Goal: Task Accomplishment & Management: Manage account settings

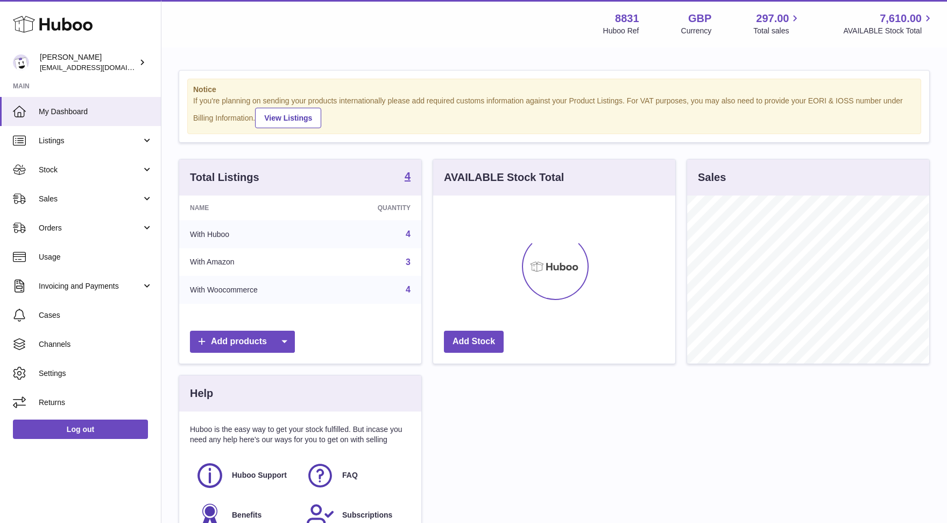
scroll to position [167, 242]
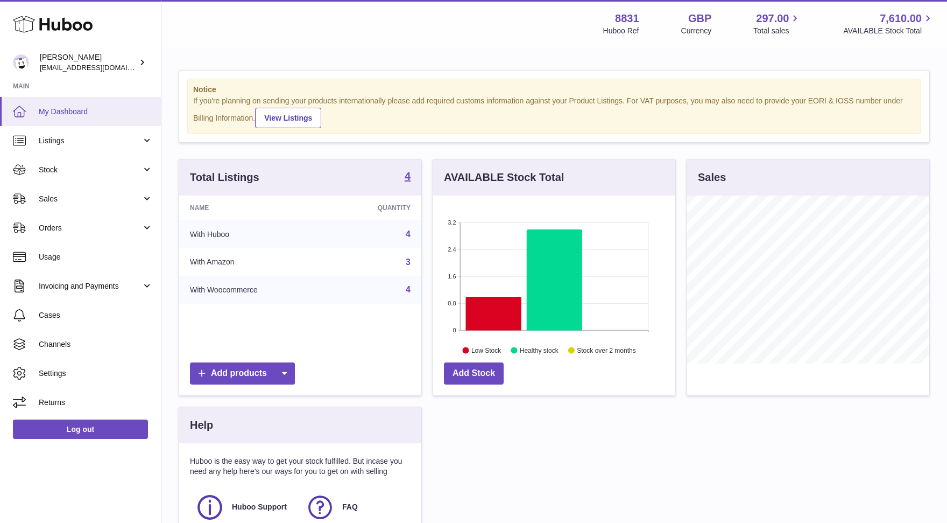
click at [58, 115] on span "My Dashboard" at bounding box center [96, 112] width 114 height 10
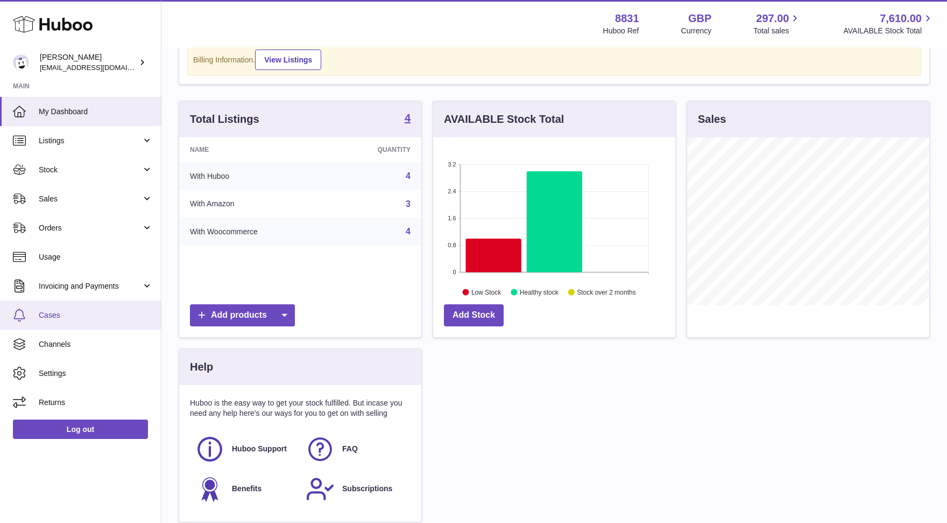
scroll to position [60, 0]
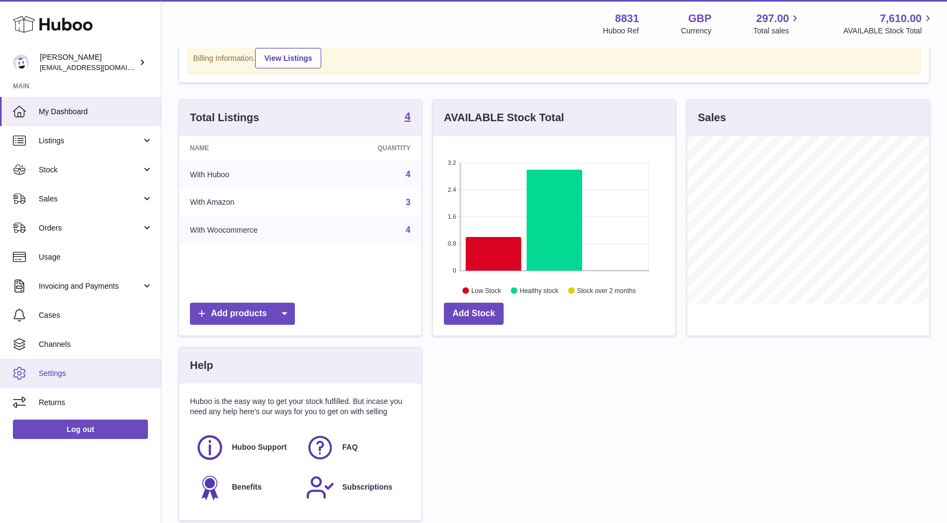
click at [53, 365] on link "Settings" at bounding box center [80, 372] width 161 height 29
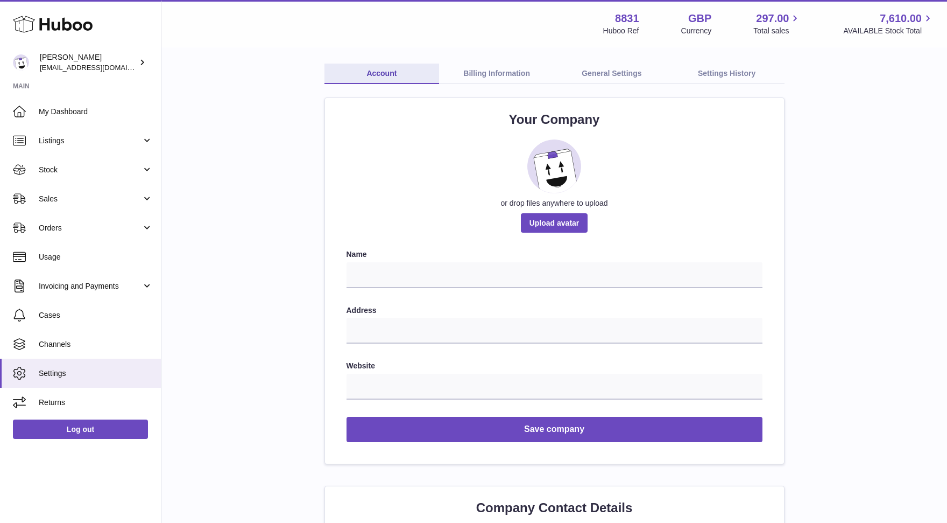
scroll to position [42, 0]
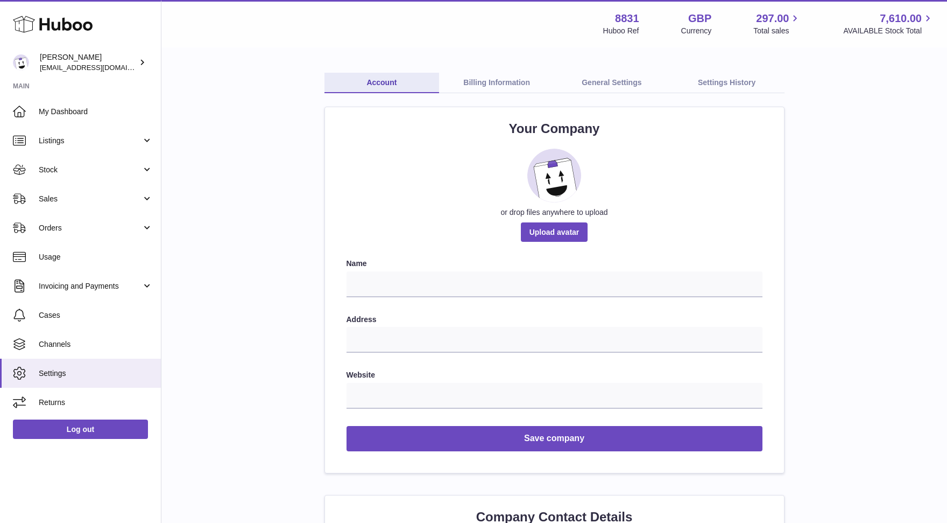
click at [608, 78] on link "General Settings" at bounding box center [611, 83] width 115 height 20
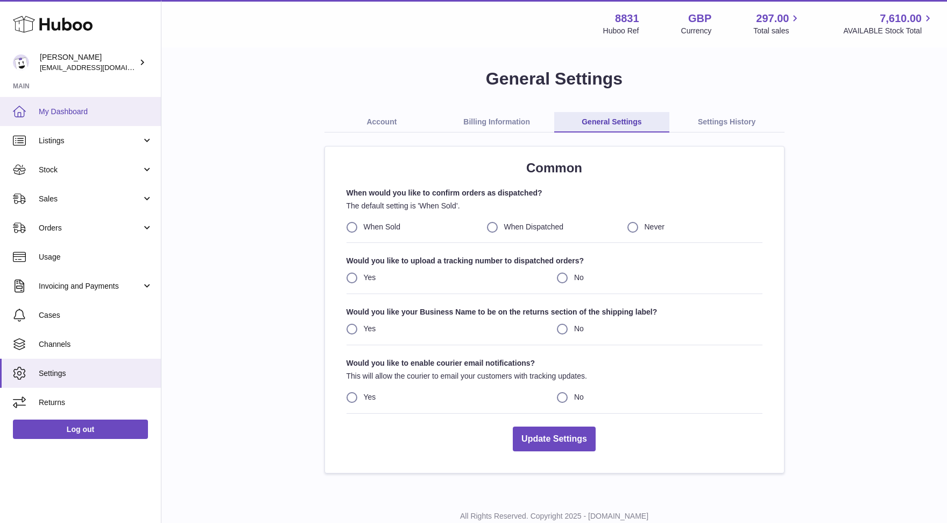
scroll to position [2, 0]
click at [48, 107] on span "My Dashboard" at bounding box center [96, 112] width 114 height 10
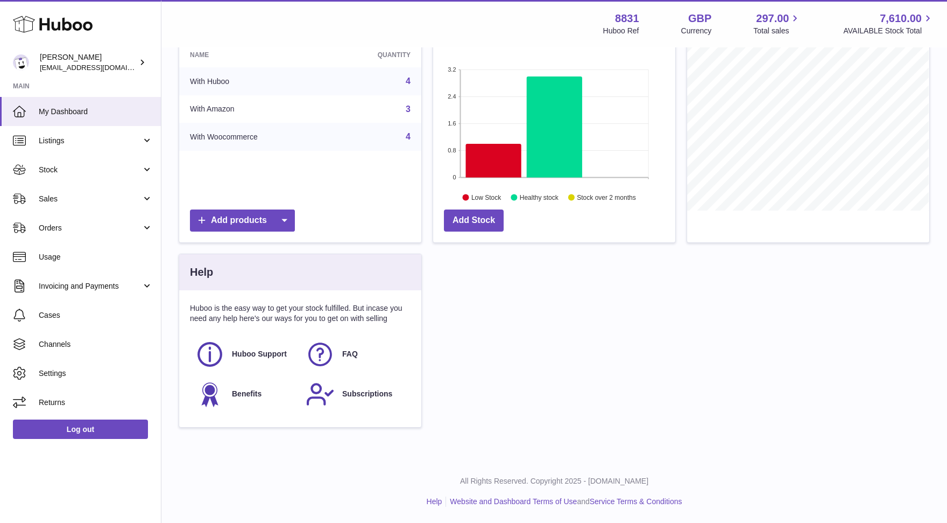
scroll to position [152, 0]
click at [68, 169] on span "Stock" at bounding box center [90, 170] width 103 height 10
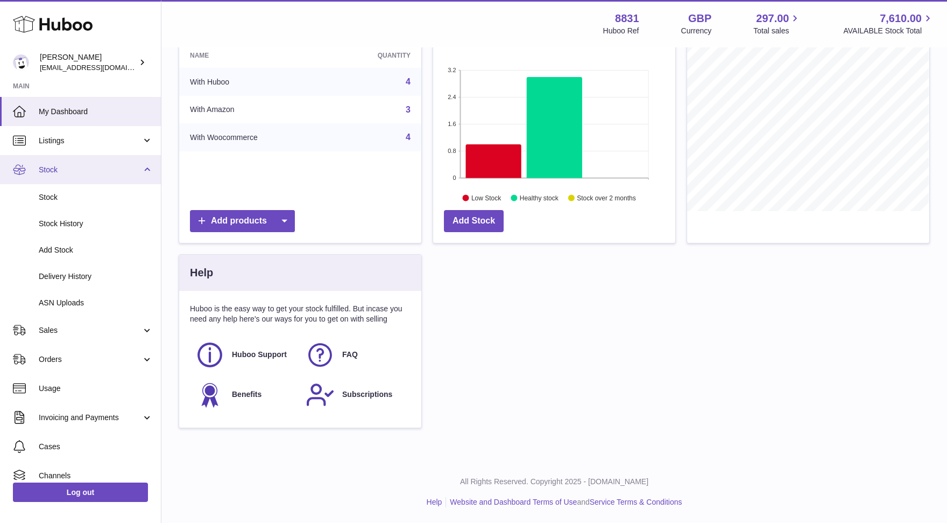
click at [68, 169] on span "Stock" at bounding box center [90, 170] width 103 height 10
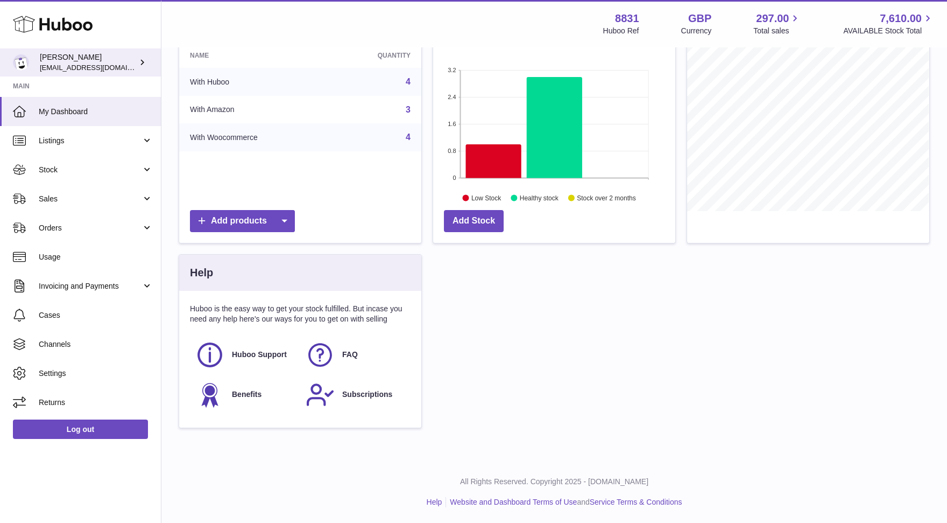
click at [109, 63] on span "[EMAIL_ADDRESS][DOMAIN_NAME]" at bounding box center [99, 67] width 118 height 9
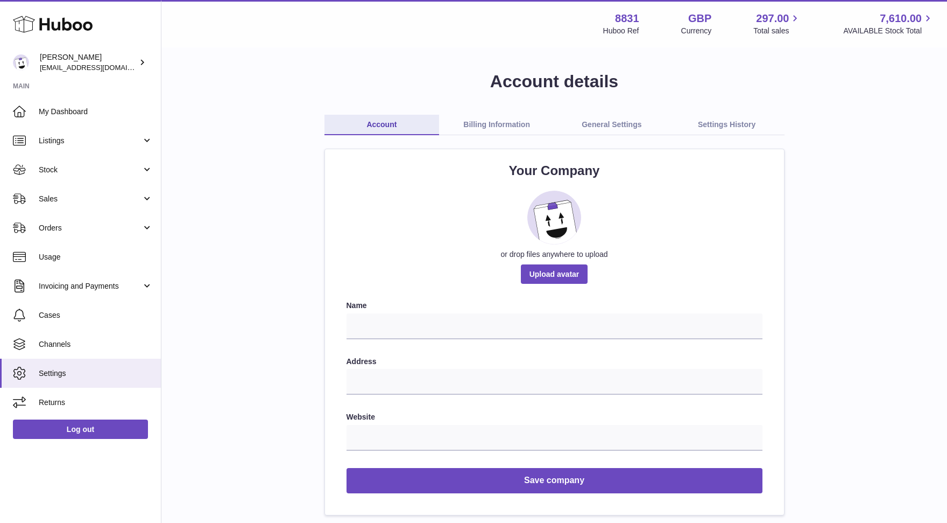
click at [719, 123] on link "Settings History" at bounding box center [727, 125] width 115 height 20
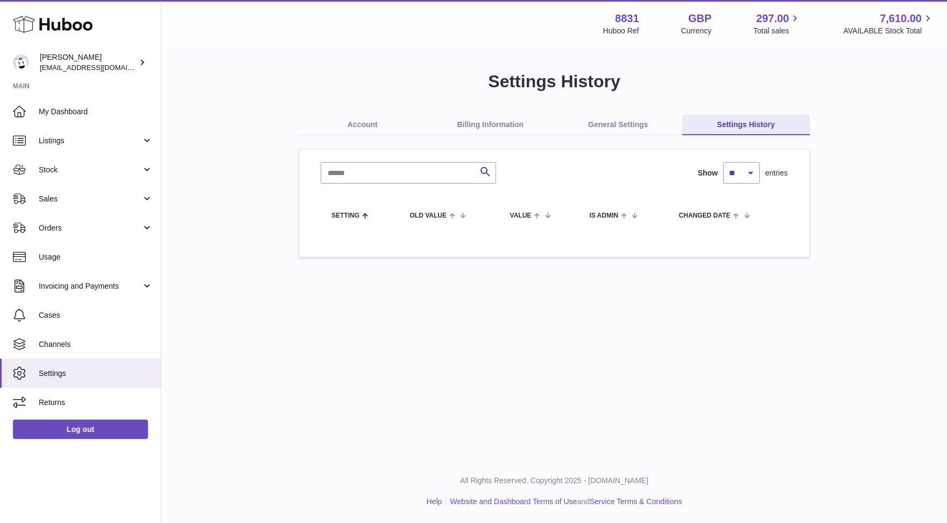
click at [604, 122] on link "General Settings" at bounding box center [618, 125] width 128 height 20
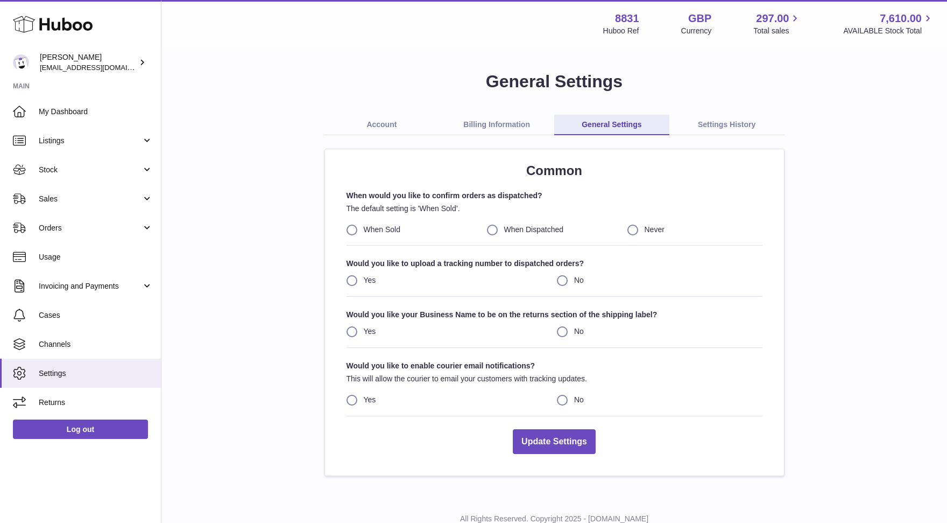
click at [519, 119] on link "Billing Information" at bounding box center [496, 125] width 115 height 20
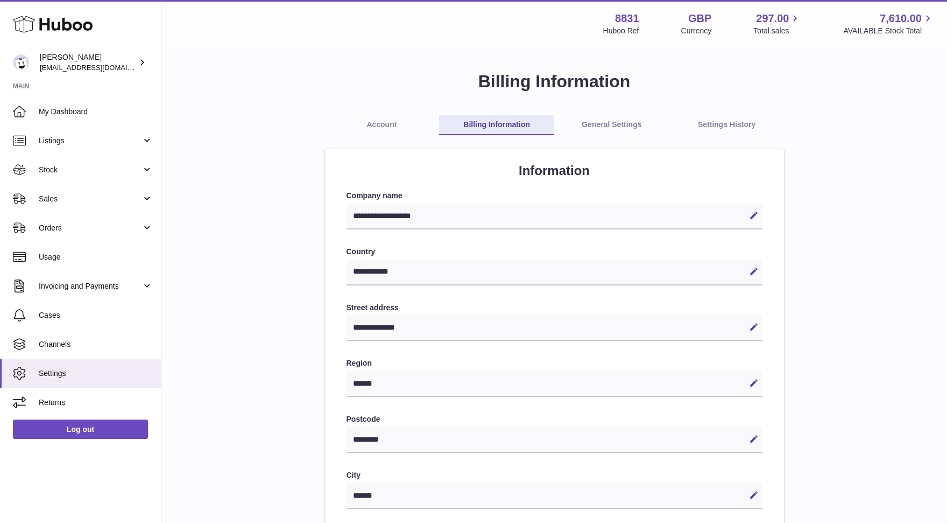
select select "**"
click at [628, 17] on strong "8831" at bounding box center [627, 18] width 24 height 15
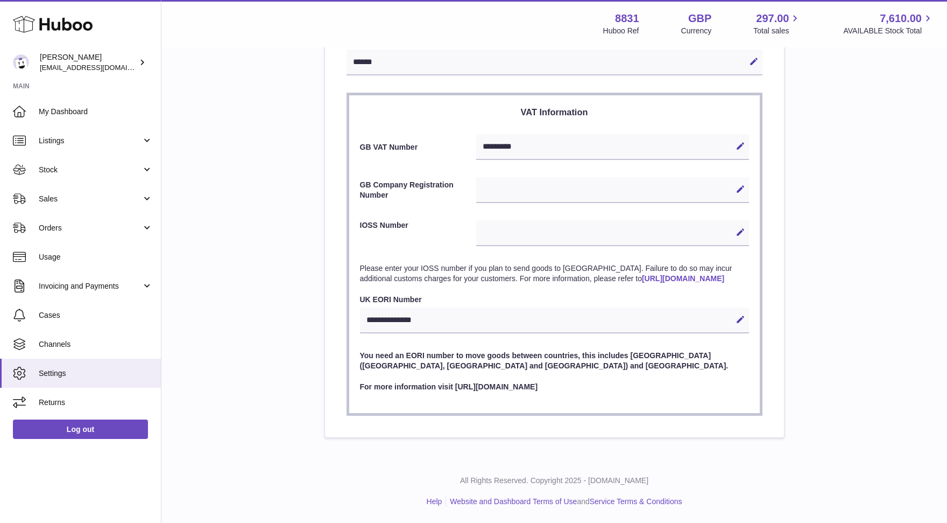
scroll to position [433, 0]
click at [71, 169] on span "Stock" at bounding box center [90, 170] width 103 height 10
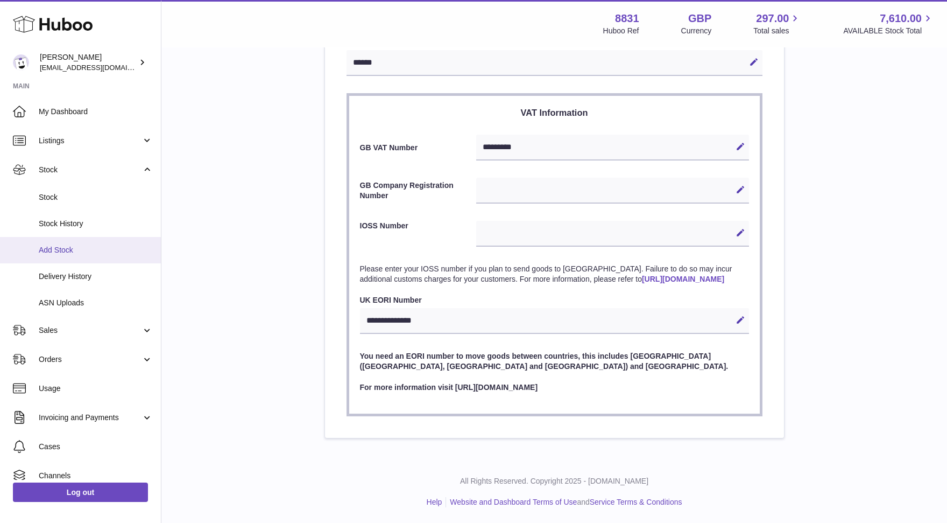
click at [61, 241] on link "Add Stock" at bounding box center [80, 250] width 161 height 26
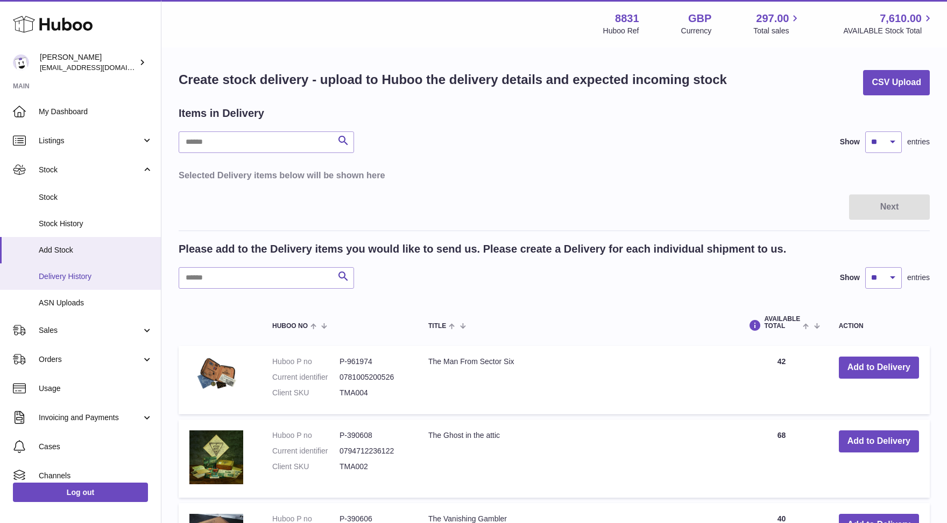
click at [65, 279] on span "Delivery History" at bounding box center [96, 276] width 114 height 10
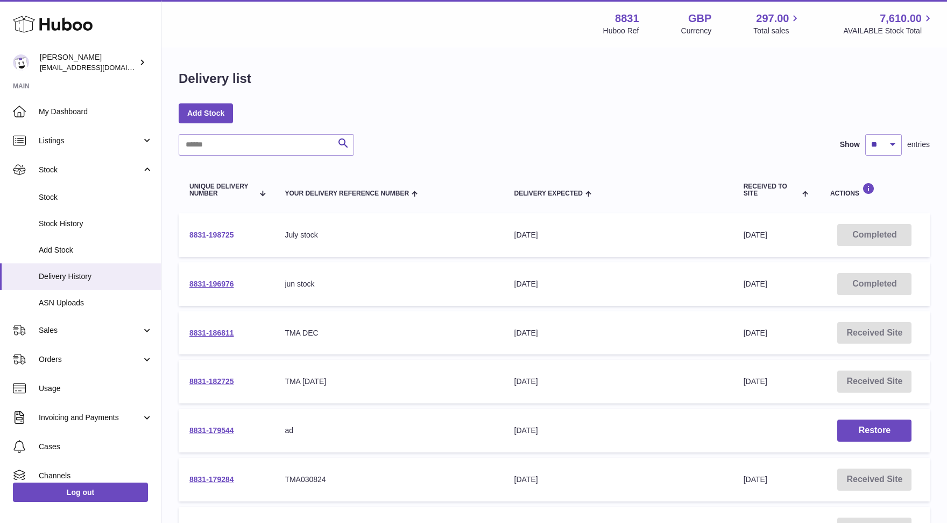
click at [205, 234] on link "8831-198725" at bounding box center [211, 234] width 45 height 9
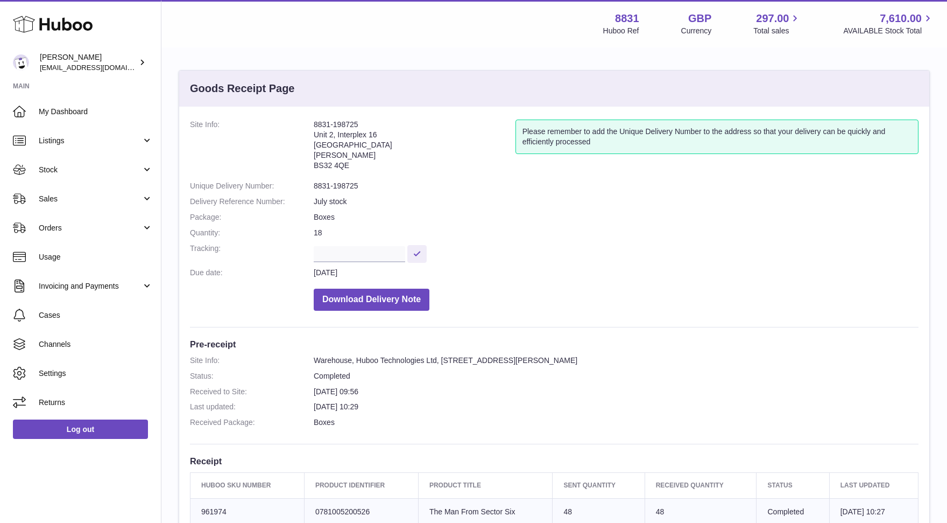
scroll to position [1, 0]
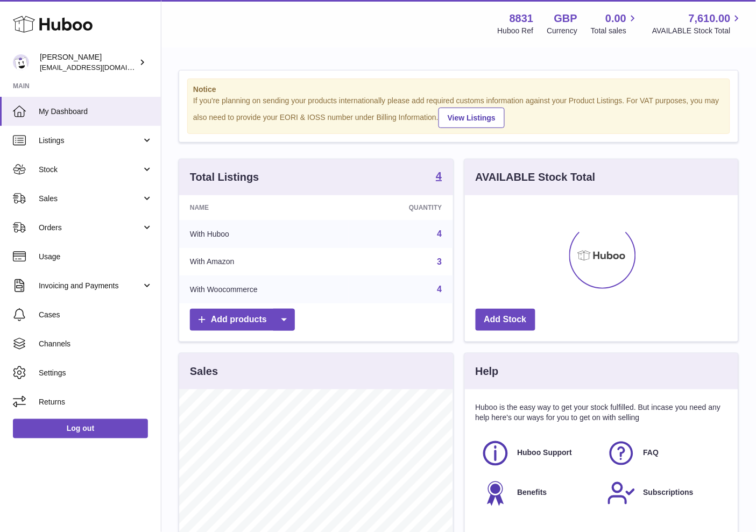
scroll to position [167, 274]
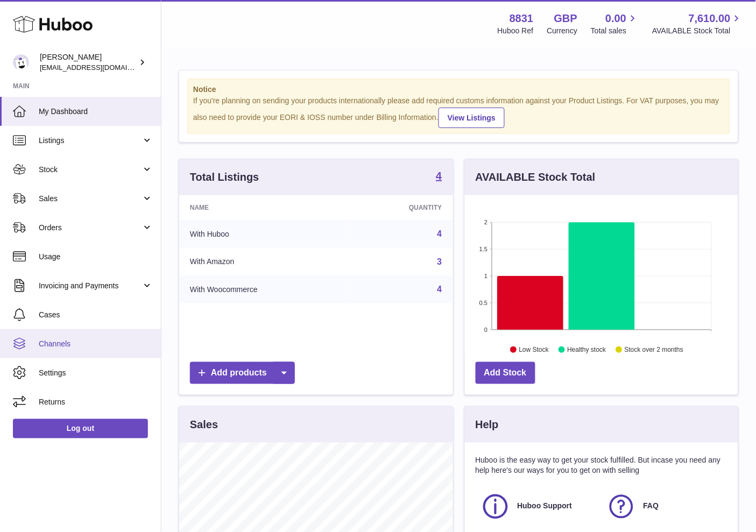
click at [64, 340] on span "Channels" at bounding box center [96, 344] width 114 height 10
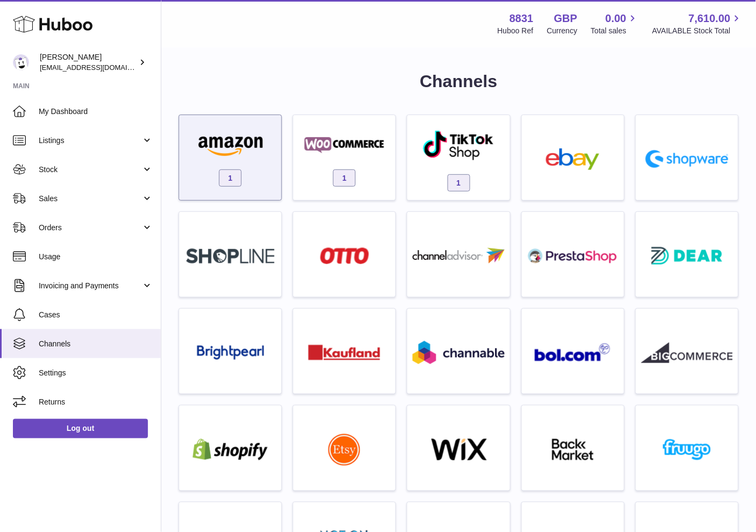
click at [256, 162] on div "1" at bounding box center [231, 160] width 92 height 69
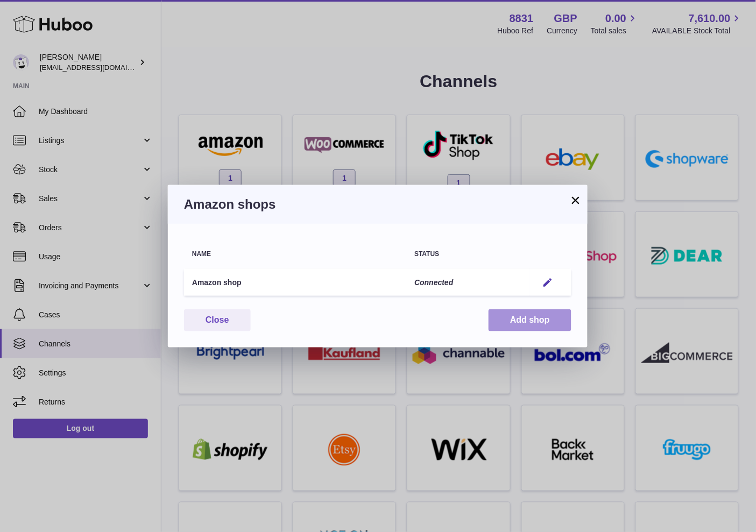
click at [525, 321] on button "Add shop" at bounding box center [530, 321] width 83 height 22
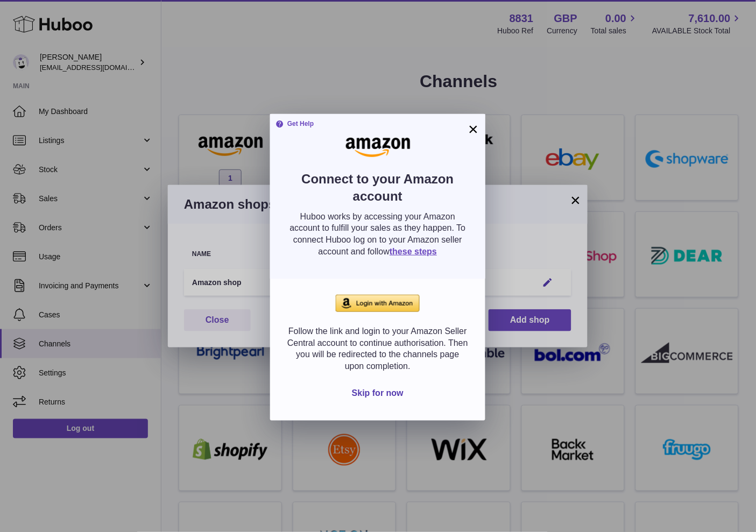
click at [386, 303] on img at bounding box center [378, 303] width 84 height 17
click at [469, 128] on button "×" at bounding box center [473, 129] width 13 height 13
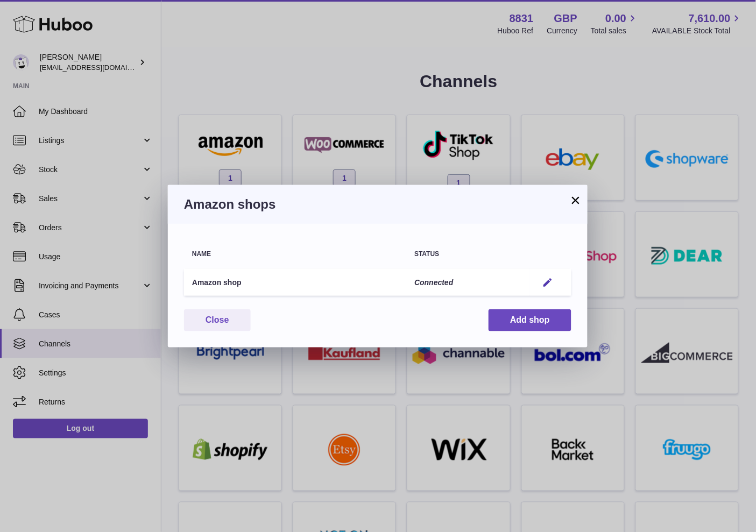
click at [576, 199] on button "×" at bounding box center [575, 200] width 13 height 13
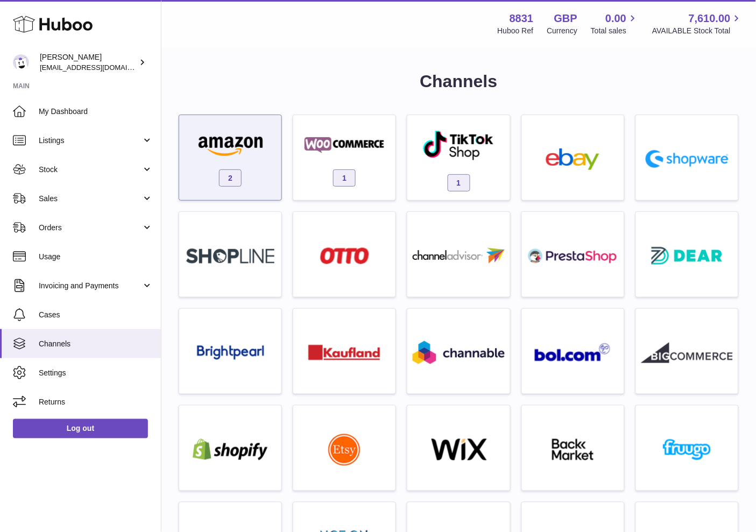
click at [246, 145] on img at bounding box center [231, 146] width 92 height 22
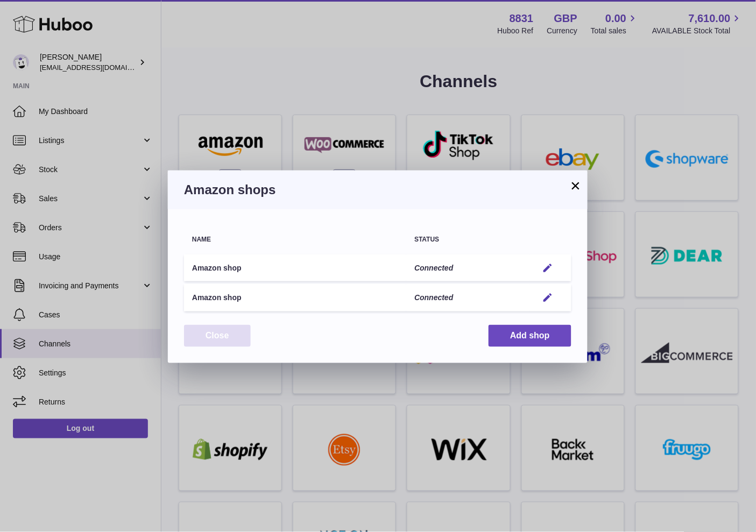
click at [237, 336] on button "Close" at bounding box center [217, 336] width 67 height 22
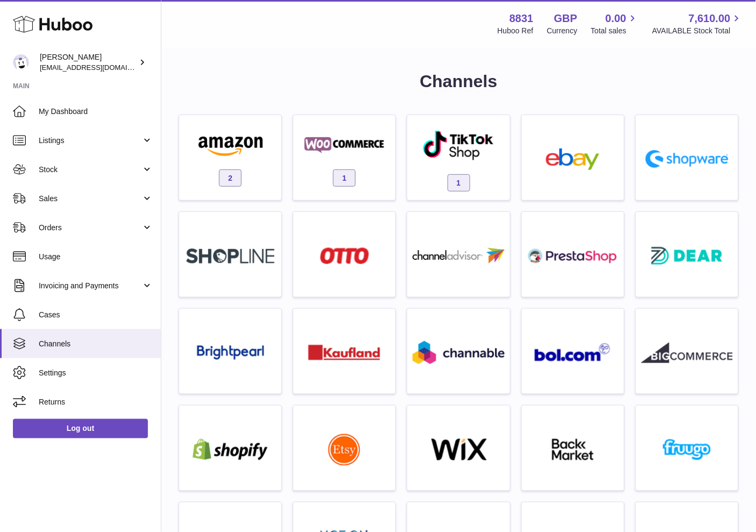
click at [273, 76] on h1 "Channels" at bounding box center [459, 81] width 560 height 23
click at [348, 44] on div "Menu Huboo 8831 Huboo Ref GBP Currency 0.00 Total sales 7,610.00 AVAILABLE Stoc…" at bounding box center [458, 23] width 595 height 47
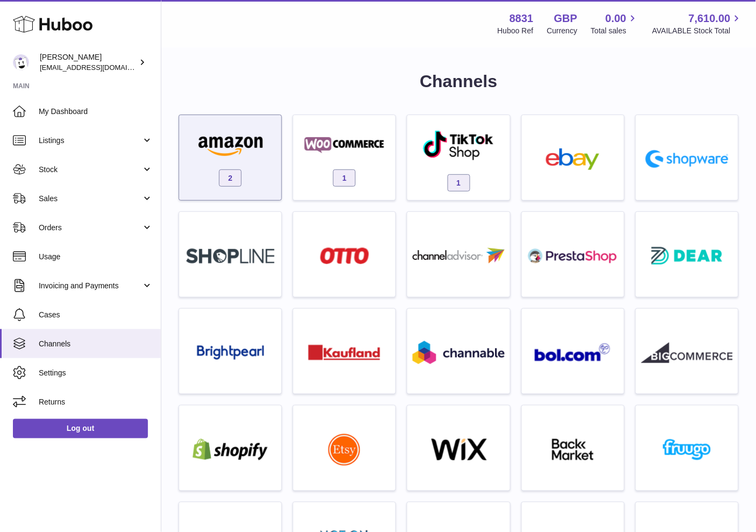
click at [243, 173] on div "2" at bounding box center [231, 160] width 92 height 69
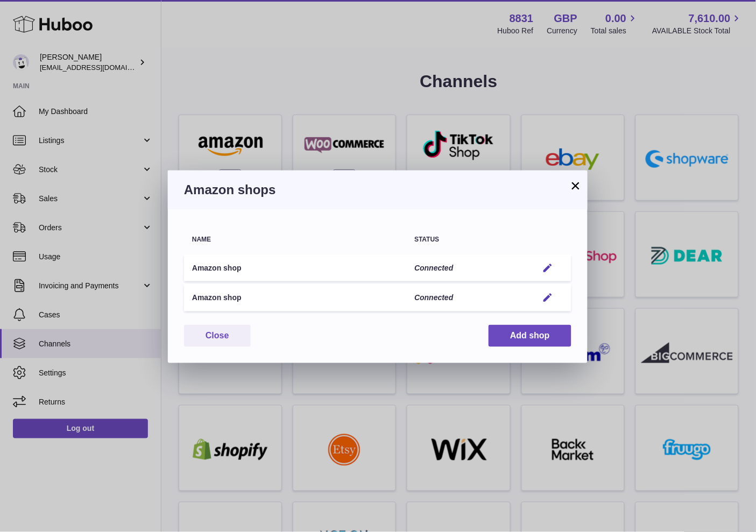
click at [244, 268] on td "Amazon shop" at bounding box center [295, 268] width 222 height 27
click at [550, 268] on em "button" at bounding box center [548, 268] width 11 height 11
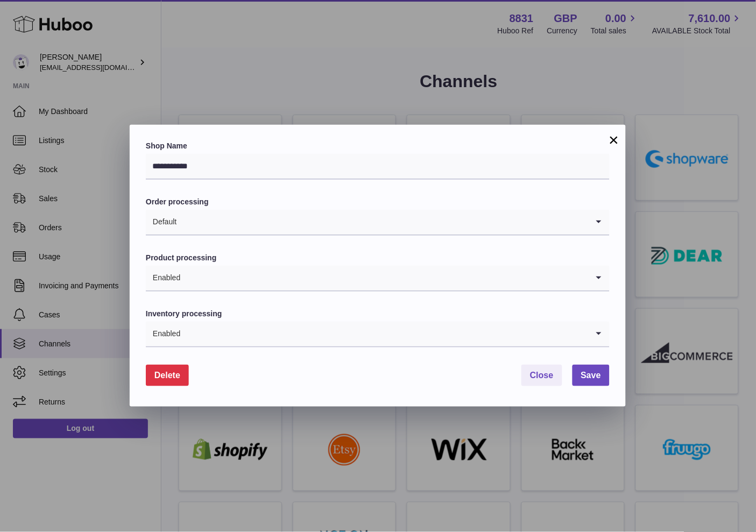
scroll to position [1, 0]
click at [608, 137] on button "×" at bounding box center [614, 139] width 13 height 13
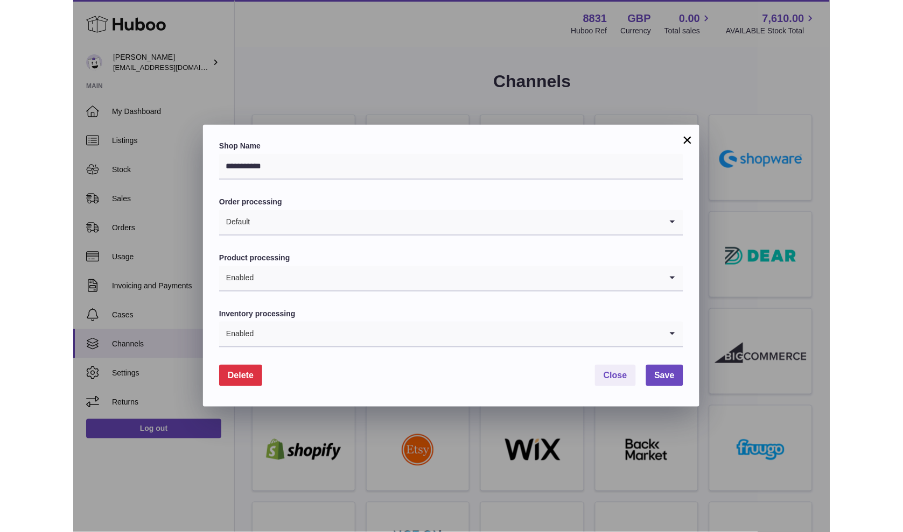
scroll to position [0, 0]
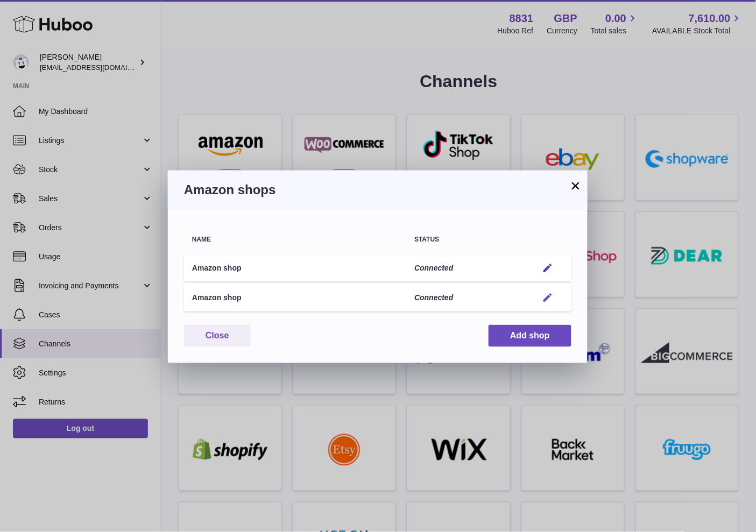
click at [547, 297] on em "button" at bounding box center [548, 297] width 11 height 11
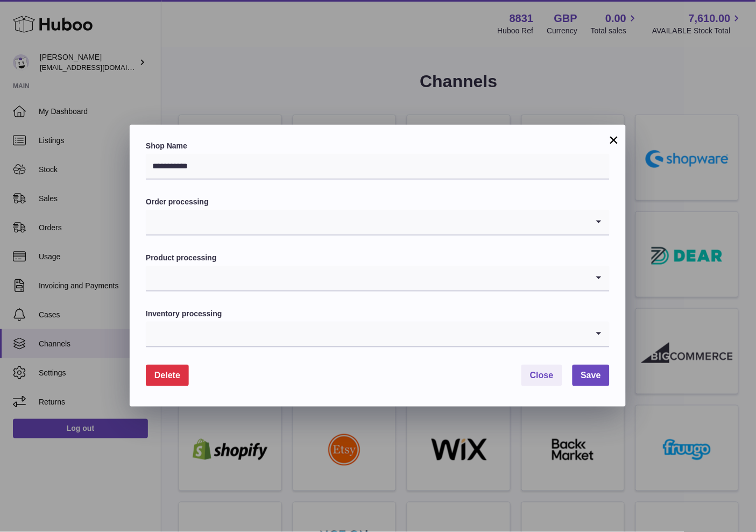
click at [372, 220] on input "Search for option" at bounding box center [367, 222] width 442 height 25
click at [372, 219] on input "Search for option" at bounding box center [367, 222] width 442 height 25
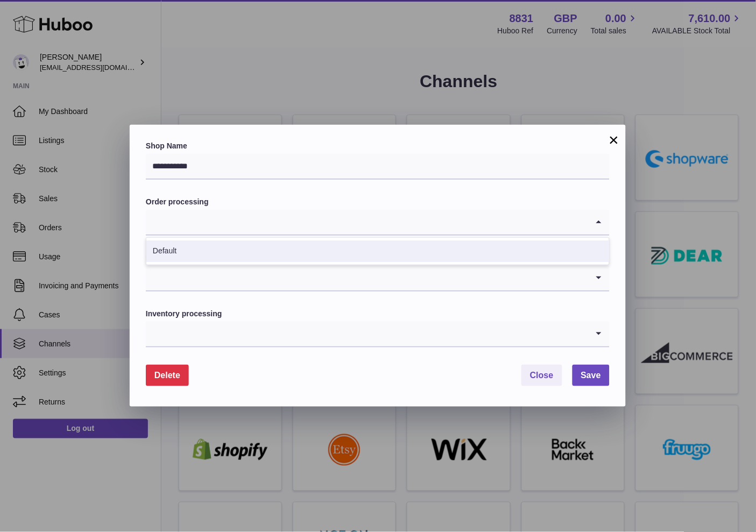
click at [320, 333] on input "Search for option" at bounding box center [367, 334] width 442 height 25
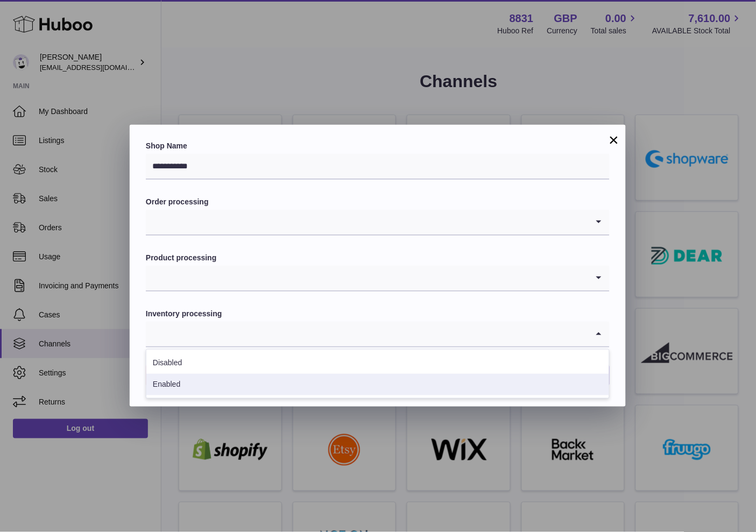
click at [279, 378] on li "Enabled" at bounding box center [377, 385] width 463 height 22
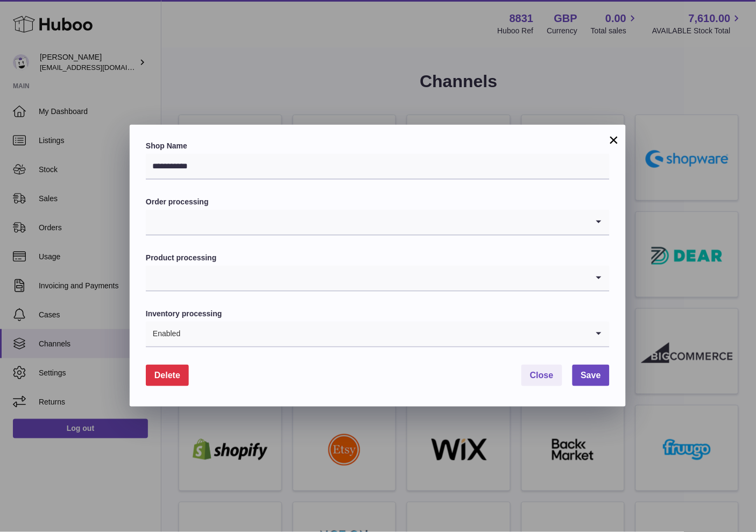
click at [250, 277] on input "Search for option" at bounding box center [367, 278] width 442 height 25
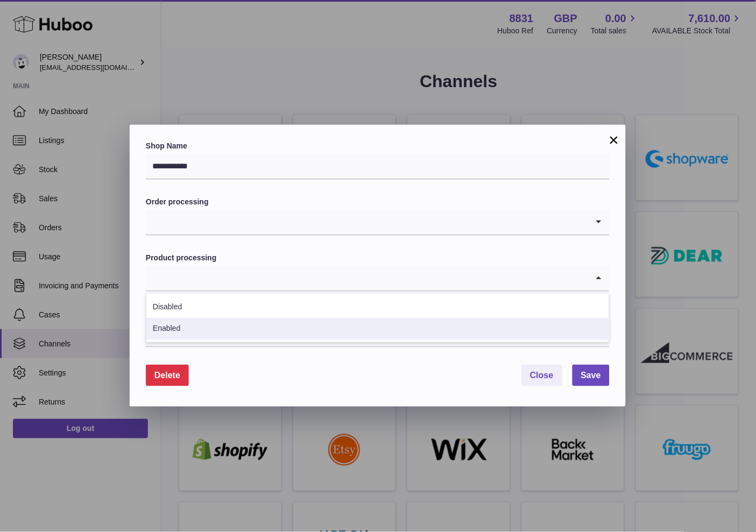
click at [201, 320] on li "Enabled" at bounding box center [377, 329] width 463 height 22
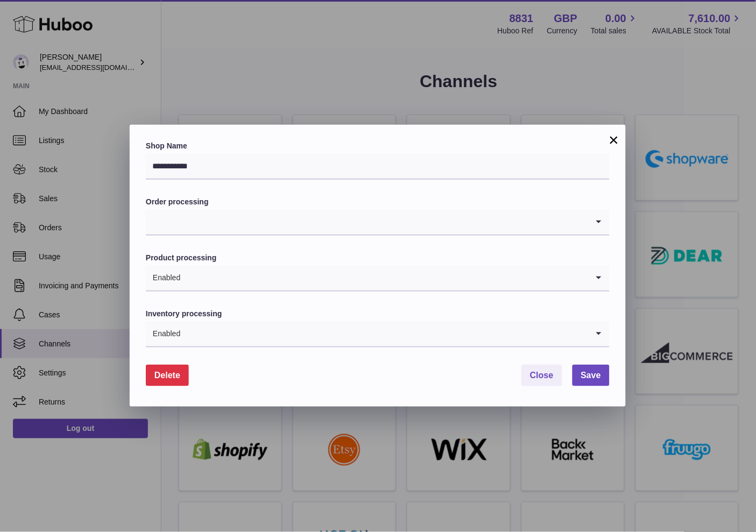
click at [234, 223] on input "Search for option" at bounding box center [367, 222] width 442 height 25
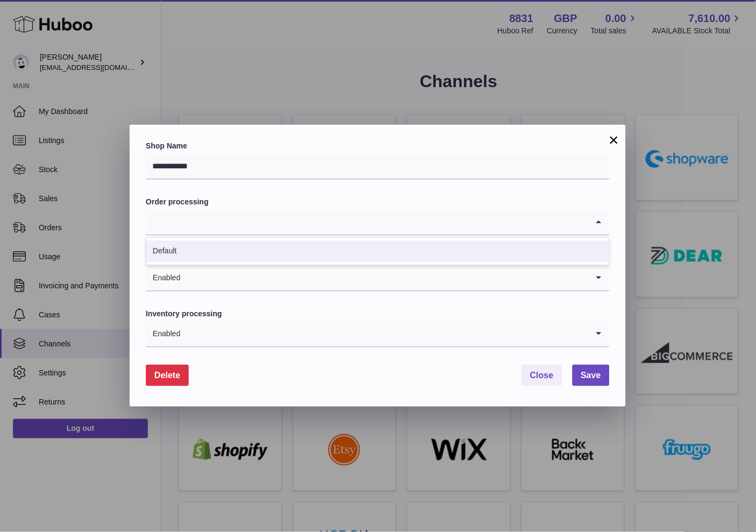
click at [202, 249] on li "Default" at bounding box center [377, 252] width 463 height 22
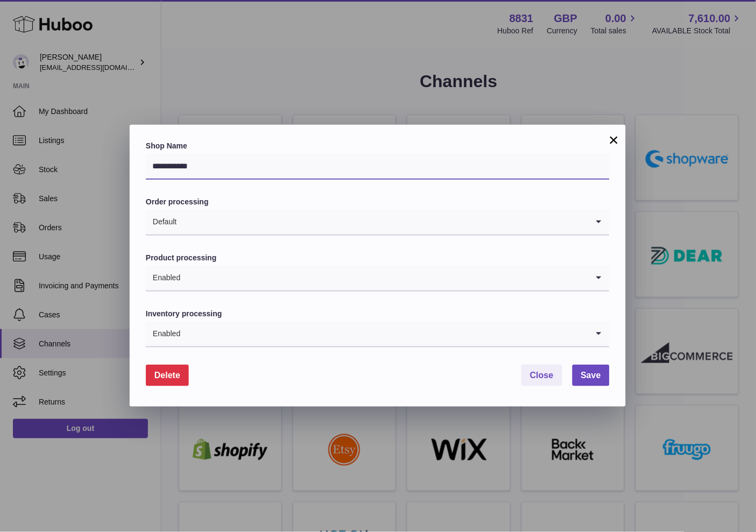
click at [205, 166] on input "**********" at bounding box center [378, 167] width 464 height 26
type input "**********"
click at [593, 368] on button "Save" at bounding box center [591, 376] width 37 height 22
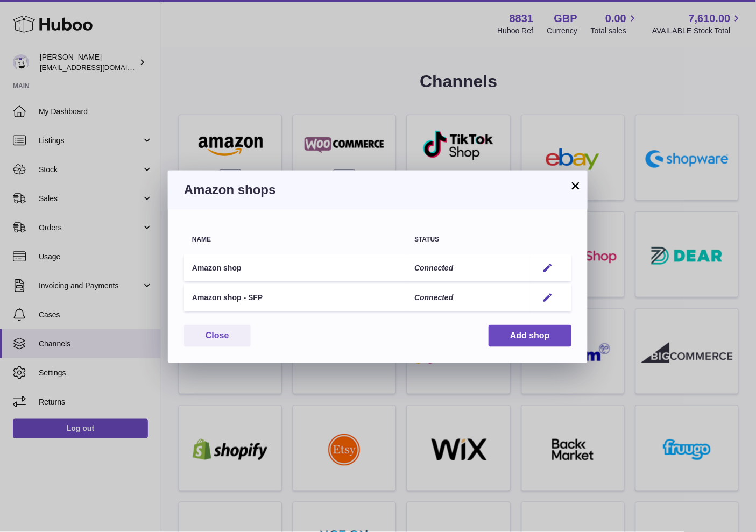
click at [580, 187] on button "×" at bounding box center [575, 185] width 13 height 13
